Goal: Information Seeking & Learning: Learn about a topic

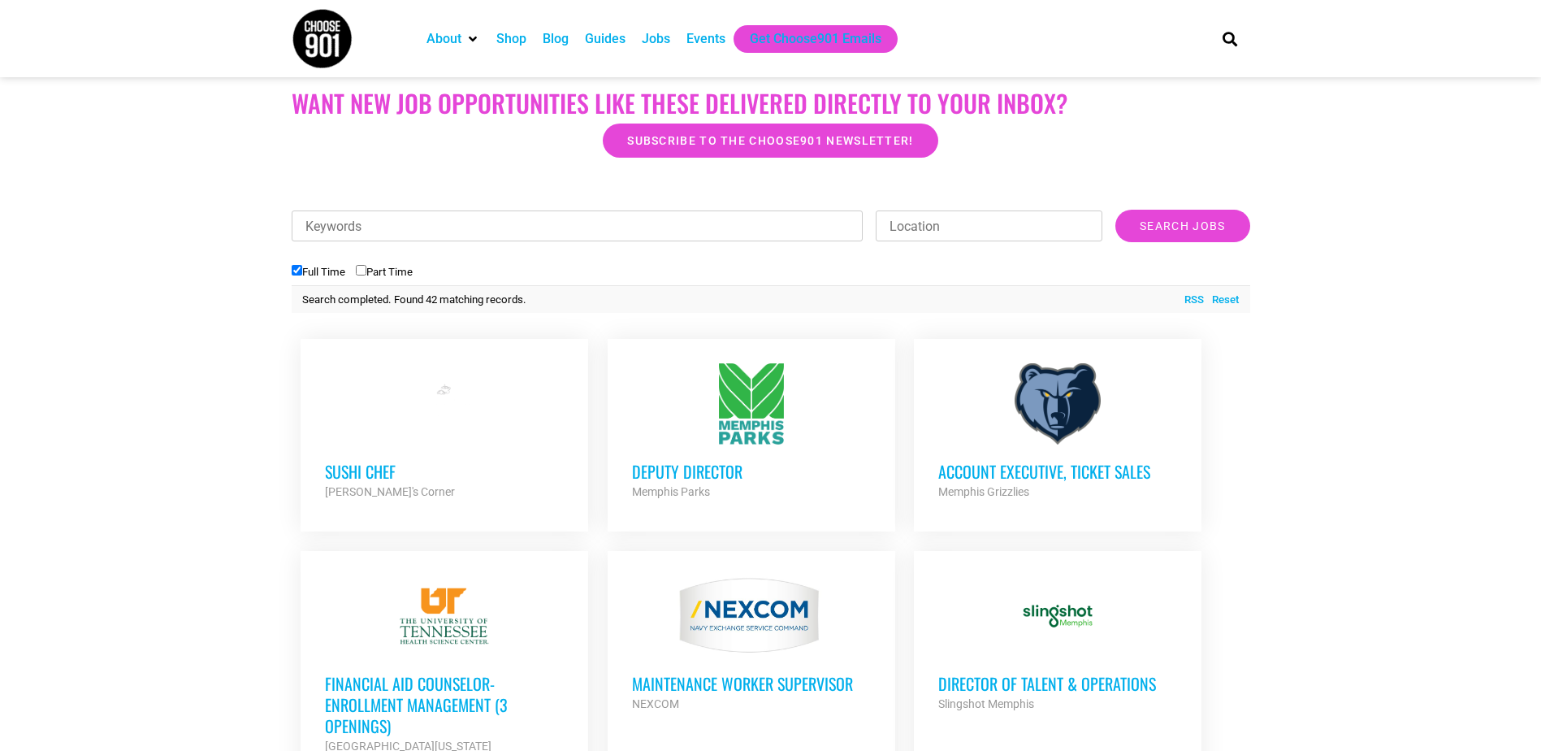
scroll to position [406, 0]
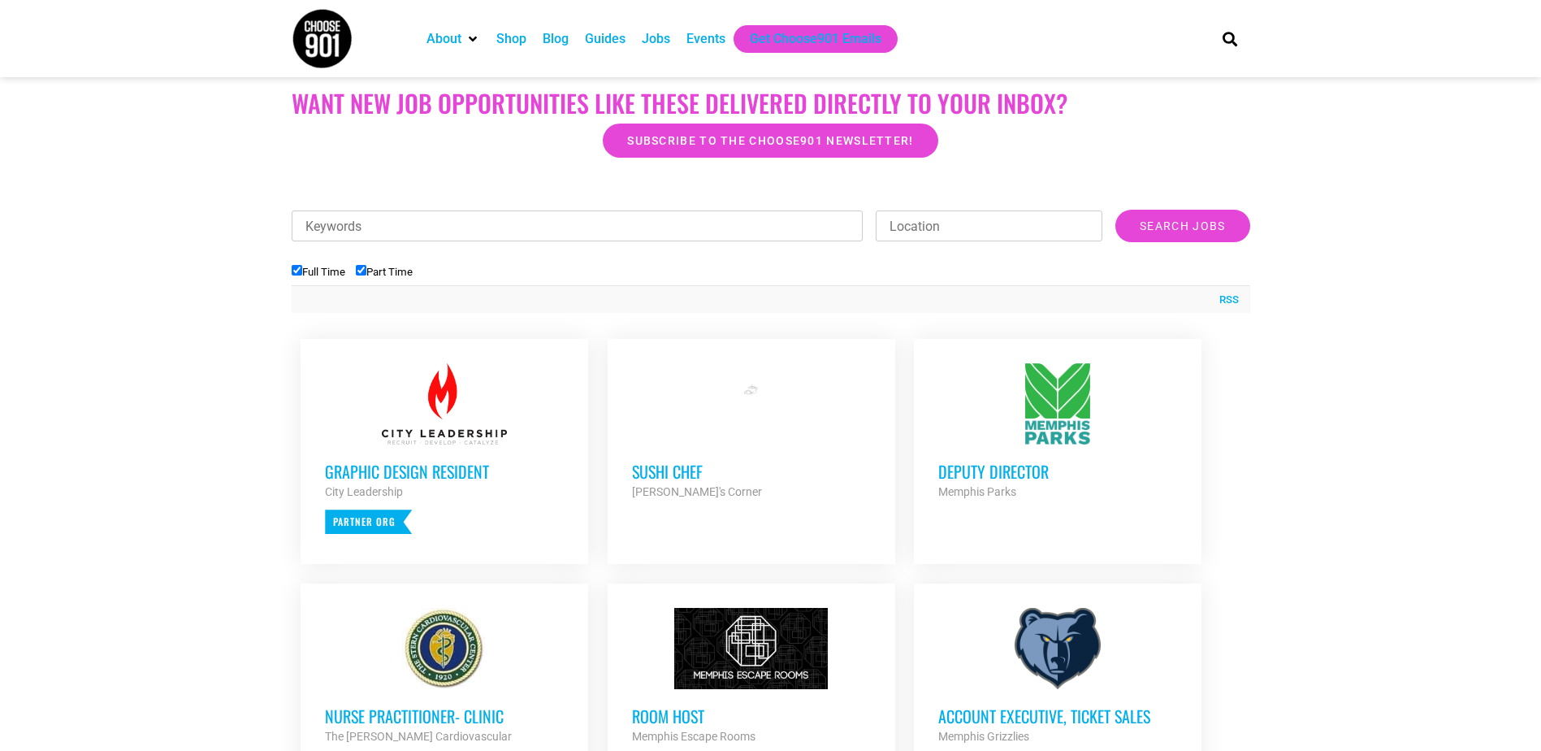
click at [374, 269] on label "Part Time" at bounding box center [384, 272] width 57 height 12
click at [366, 269] on input "Part Time" at bounding box center [361, 270] width 11 height 11
checkbox input "false"
